Goal: Information Seeking & Learning: Learn about a topic

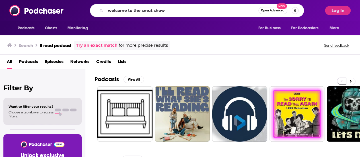
type input "welcome to the smut show"
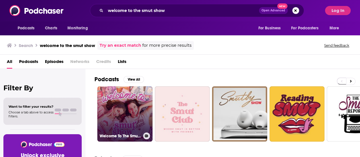
scroll to position [28, 0]
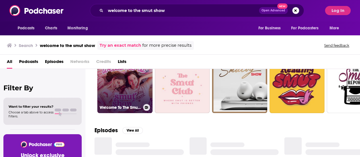
click at [121, 91] on link "Welcome To The Smut Show" at bounding box center [124, 85] width 55 height 55
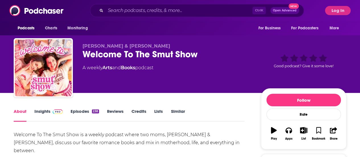
scroll to position [57, 0]
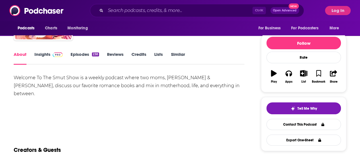
click at [46, 54] on link "Insights" at bounding box center [48, 57] width 28 height 13
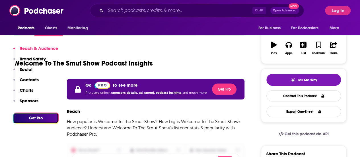
scroll to position [57, 0]
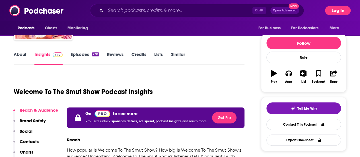
click at [346, 9] on button "Log In" at bounding box center [338, 10] width 26 height 9
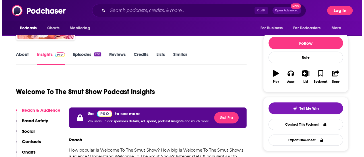
scroll to position [0, 0]
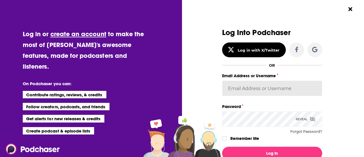
type input "eringalloway"
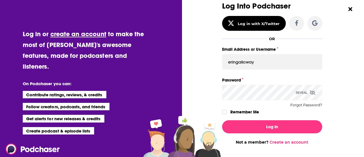
scroll to position [32, 0]
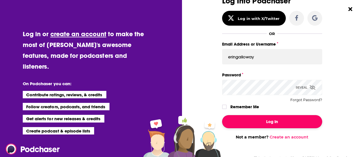
click at [296, 120] on button "Log In" at bounding box center [272, 121] width 100 height 13
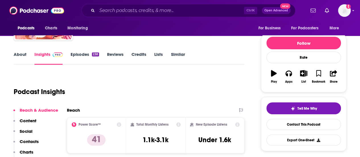
scroll to position [114, 0]
